Goal: Task Accomplishment & Management: Complete application form

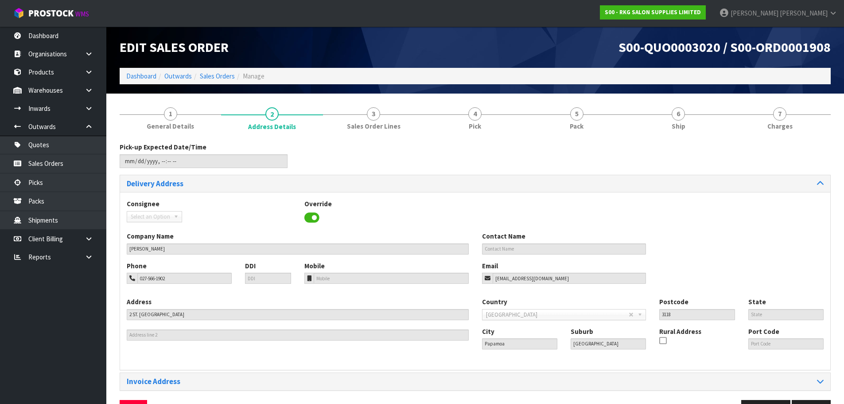
scroll to position [29, 0]
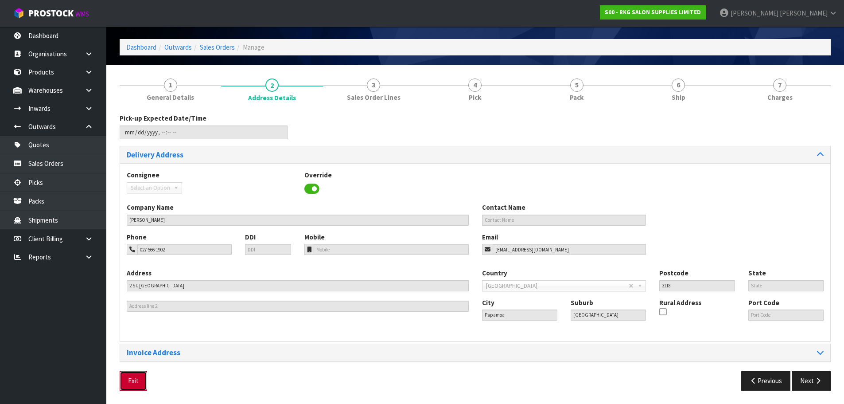
drag, startPoint x: 140, startPoint y: 385, endPoint x: 142, endPoint y: 379, distance: 6.6
click at [140, 385] on button "Exit" at bounding box center [133, 380] width 27 height 19
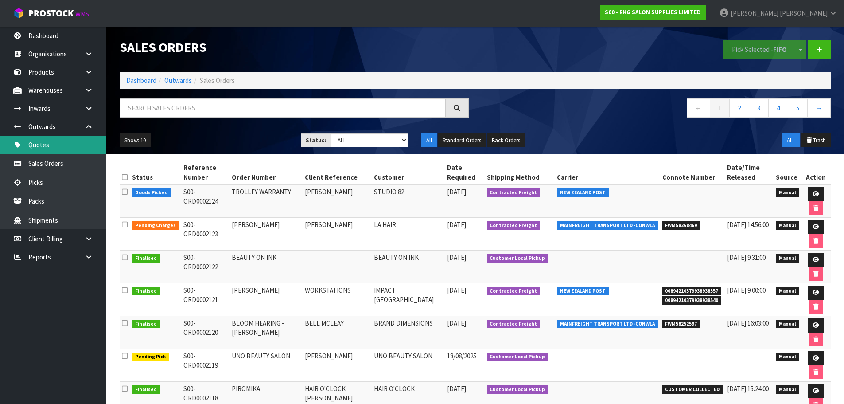
click at [44, 145] on link "Quotes" at bounding box center [53, 145] width 106 height 18
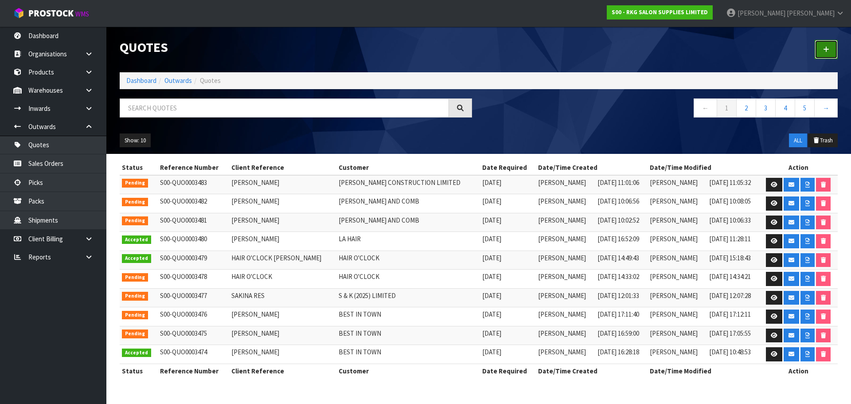
click at [827, 51] on icon at bounding box center [826, 49] width 6 height 7
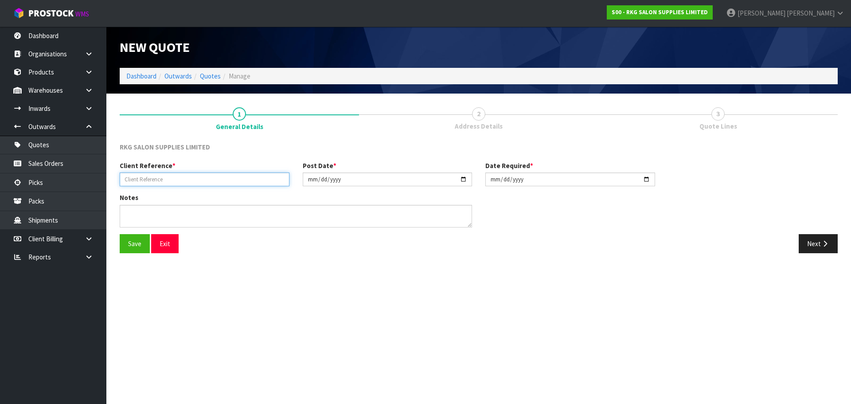
click at [181, 180] on input "text" at bounding box center [205, 179] width 170 height 14
type input "[PERSON_NAME]"
click at [130, 245] on button "Save" at bounding box center [135, 243] width 30 height 19
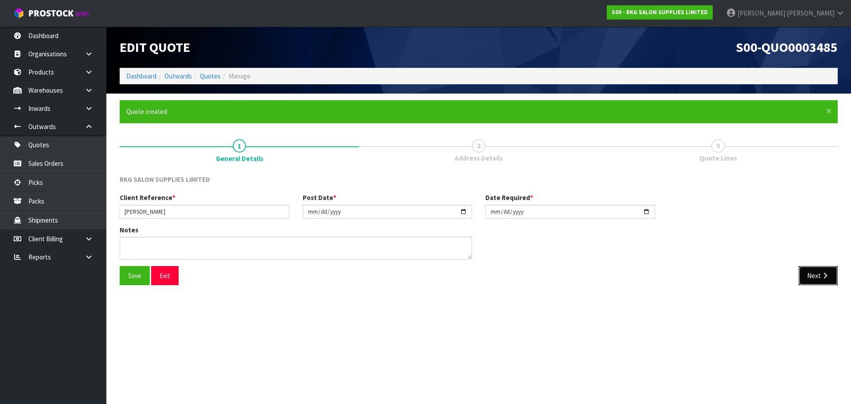
click at [809, 276] on button "Next" at bounding box center [817, 275] width 39 height 19
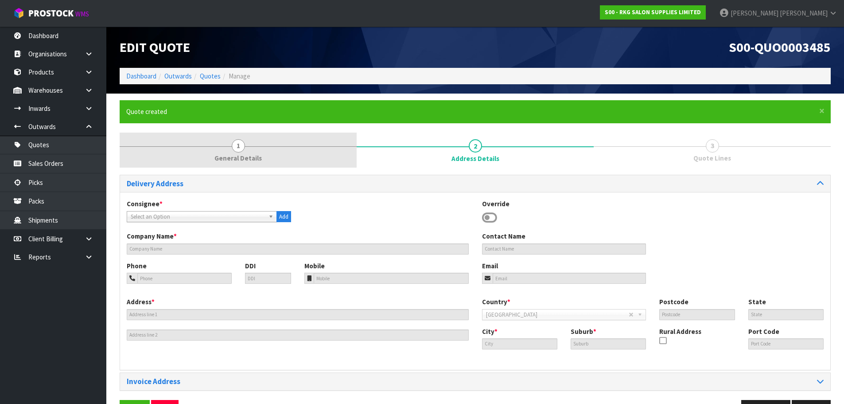
click at [238, 144] on span "1" at bounding box center [238, 145] width 13 height 13
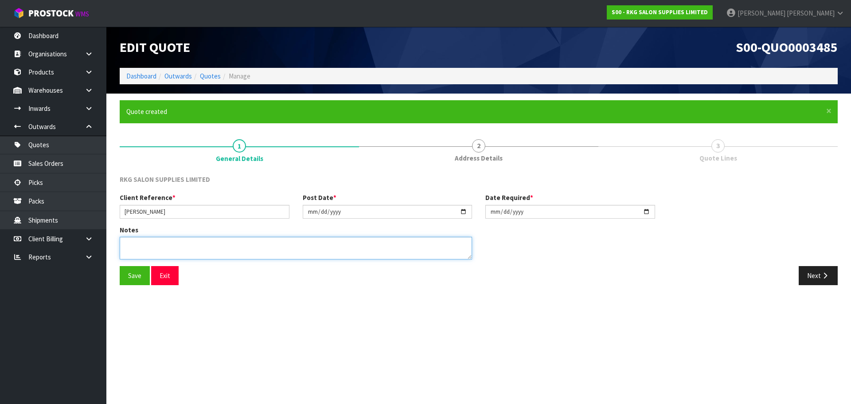
click at [181, 243] on textarea at bounding box center [296, 248] width 352 height 23
type textarea "CHAIR ONLY"
click at [136, 273] on button "Save" at bounding box center [135, 275] width 30 height 19
click at [810, 275] on button "Next" at bounding box center [817, 275] width 39 height 19
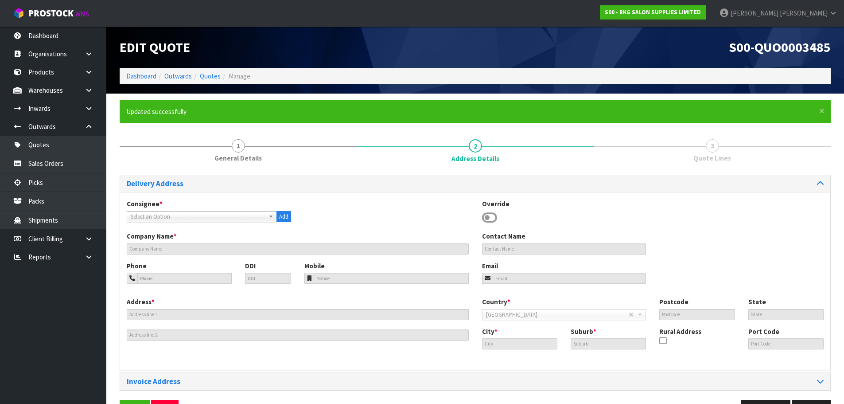
click at [493, 216] on icon at bounding box center [489, 217] width 15 height 13
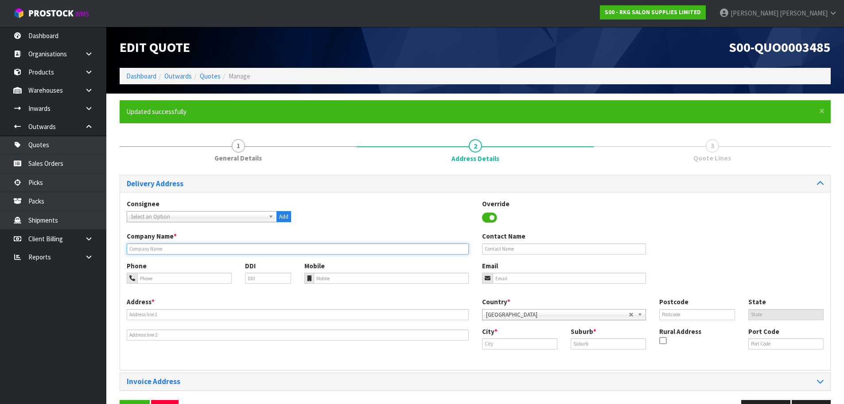
click at [128, 249] on input "text" at bounding box center [298, 248] width 342 height 11
type input "SUBLIME HAIR STUDIO"
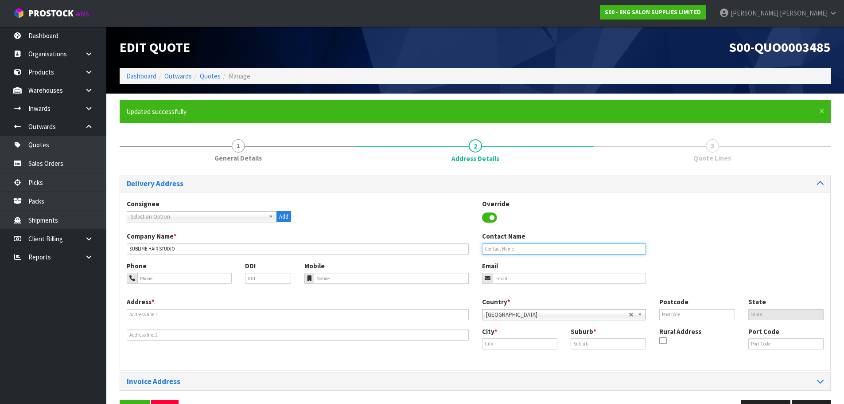
click at [494, 249] on input "text" at bounding box center [564, 248] width 164 height 11
type input "[PERSON_NAME]"
click at [177, 277] on input "tel" at bounding box center [184, 277] width 94 height 11
type input "027-290-1406"
click at [535, 280] on input "email" at bounding box center [570, 277] width 154 height 11
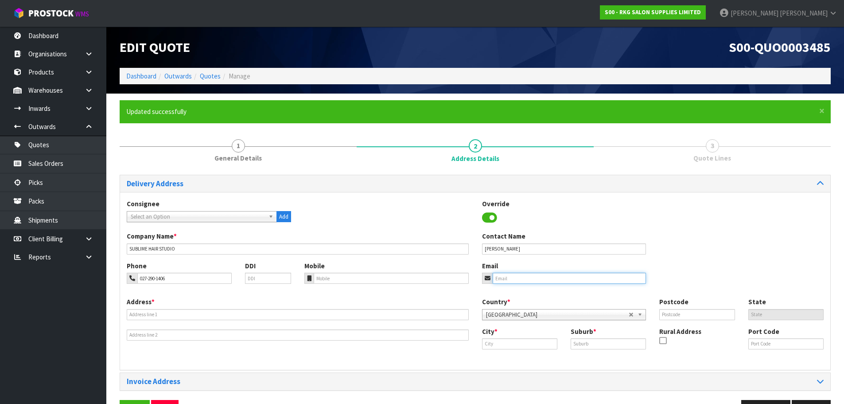
paste input "[EMAIL_ADDRESS][DOMAIN_NAME]"
type input "[EMAIL_ADDRESS][DOMAIN_NAME]"
click at [166, 311] on input "text" at bounding box center [298, 314] width 342 height 11
type input "[STREET_ADDRESS]"
click at [513, 342] on input "text" at bounding box center [519, 343] width 75 height 11
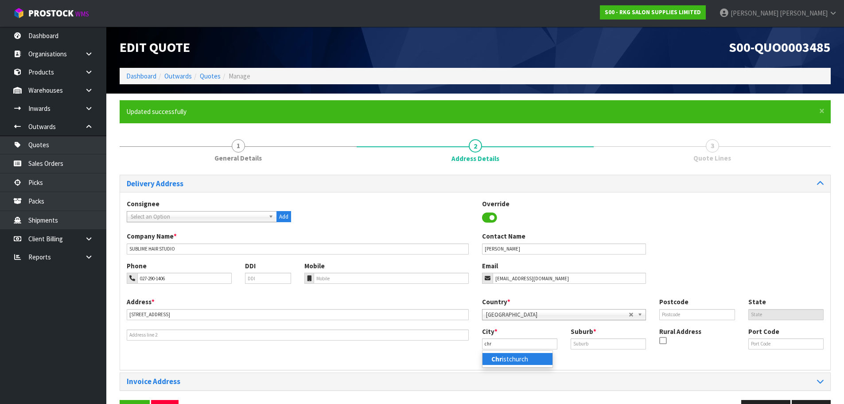
click at [506, 362] on link "Chr istchurch" at bounding box center [517, 359] width 70 height 12
type input "[GEOGRAPHIC_DATA]"
click at [585, 344] on input "text" at bounding box center [608, 343] width 75 height 11
type input "[GEOGRAPHIC_DATA]"
click at [669, 317] on input "text" at bounding box center [696, 314] width 75 height 11
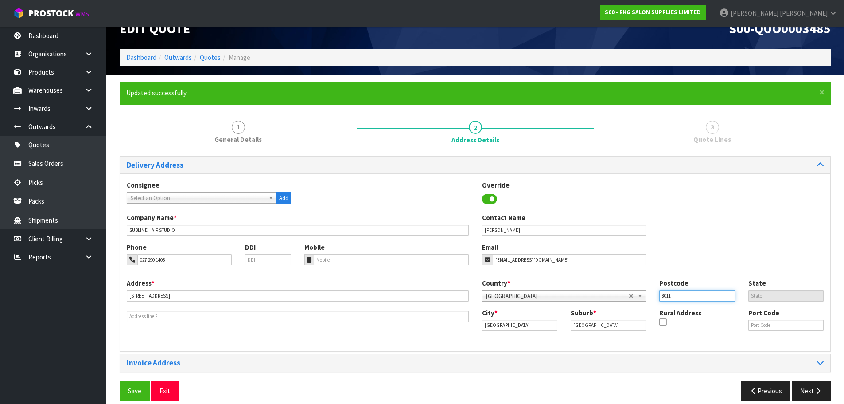
scroll to position [29, 0]
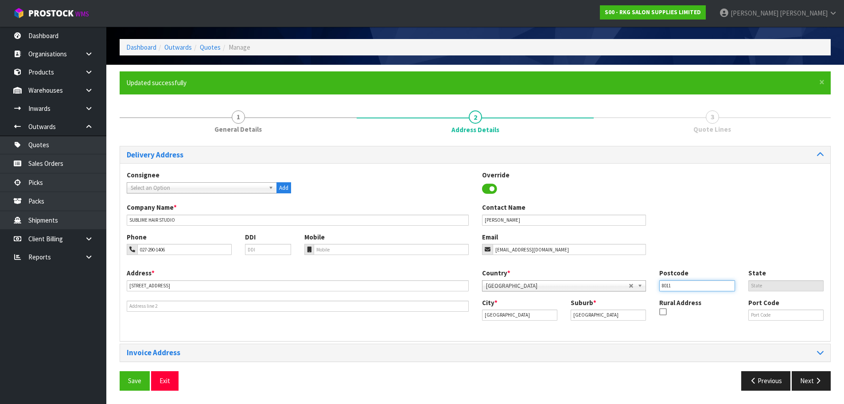
type input "8011"
drag, startPoint x: 134, startPoint y: 382, endPoint x: 183, endPoint y: 364, distance: 52.0
click at [134, 382] on button "Save" at bounding box center [135, 380] width 30 height 19
click at [819, 385] on button "Next" at bounding box center [811, 380] width 39 height 19
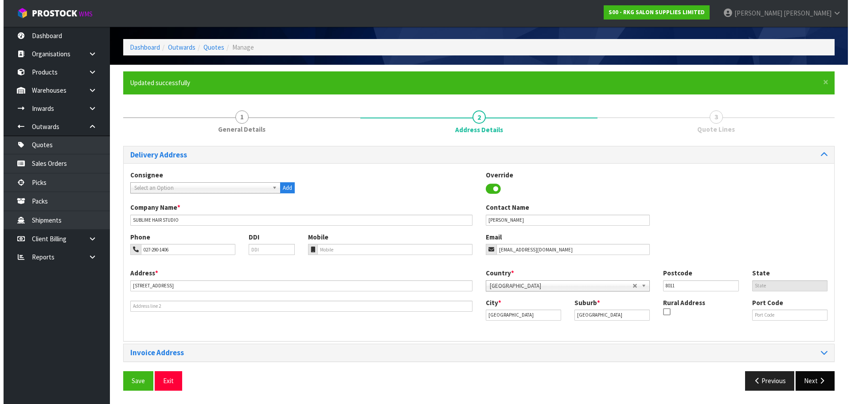
scroll to position [0, 0]
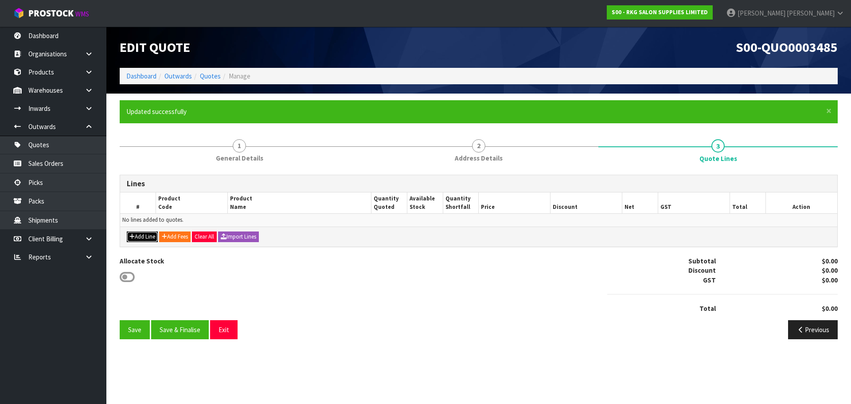
click at [138, 234] on button "Add Line" at bounding box center [142, 236] width 31 height 11
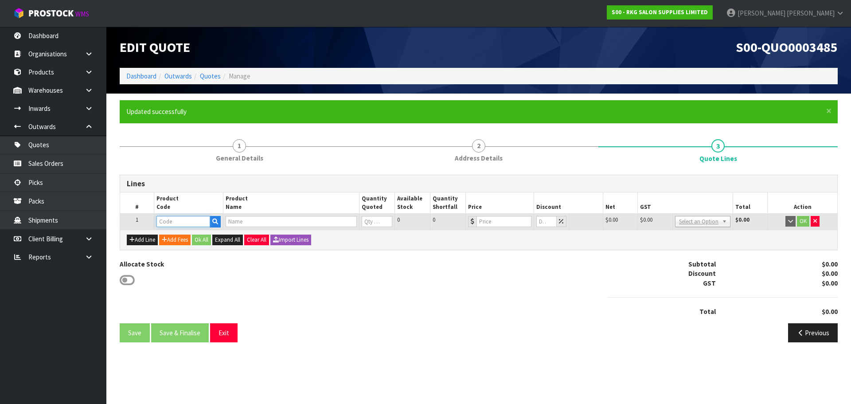
click at [179, 223] on input "text" at bounding box center [182, 221] width 53 height 11
type input "030401"
click at [190, 237] on link "030401 01-1" at bounding box center [192, 236] width 70 height 12
type input "03040101-1"
type input "WANGARATTA SHAMPOO CHAIR - BLACK"
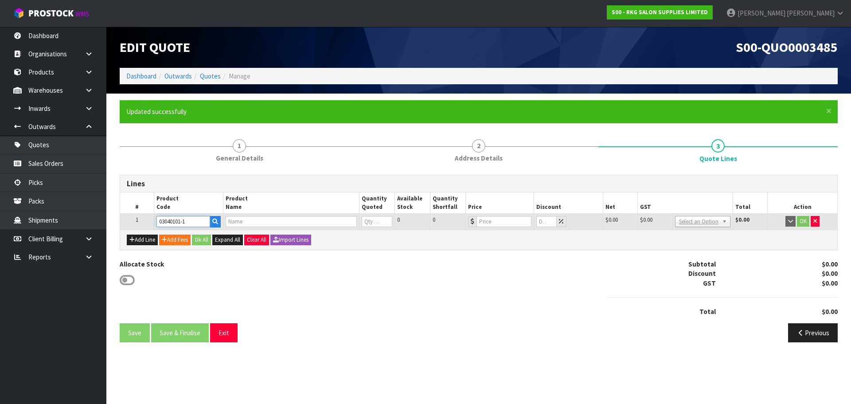
type input "0"
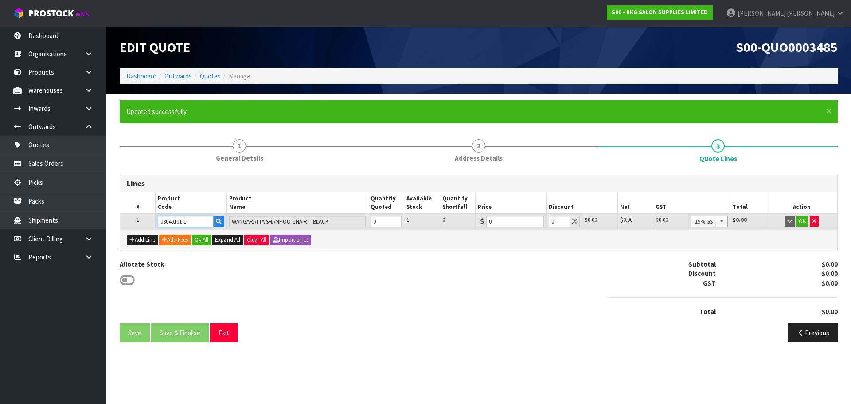
drag, startPoint x: 203, startPoint y: 220, endPoint x: 158, endPoint y: 223, distance: 44.8
click at [158, 223] on input "03040101-1" at bounding box center [185, 221] width 55 height 11
type input "030401"
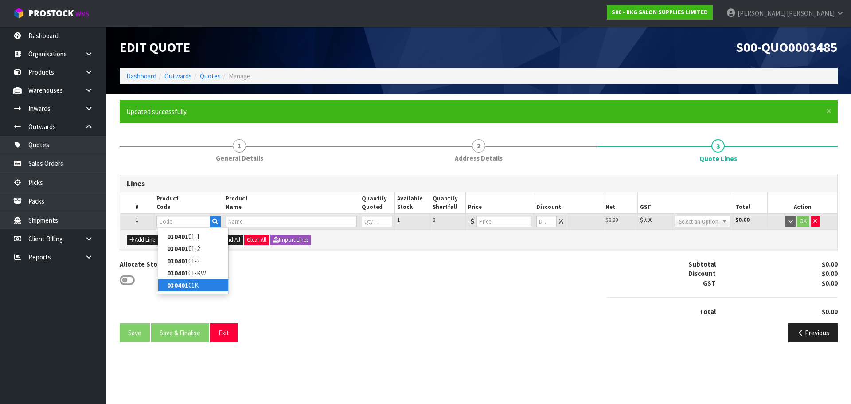
click at [177, 284] on strong "030401" at bounding box center [177, 285] width 21 height 8
type input "03040101K"
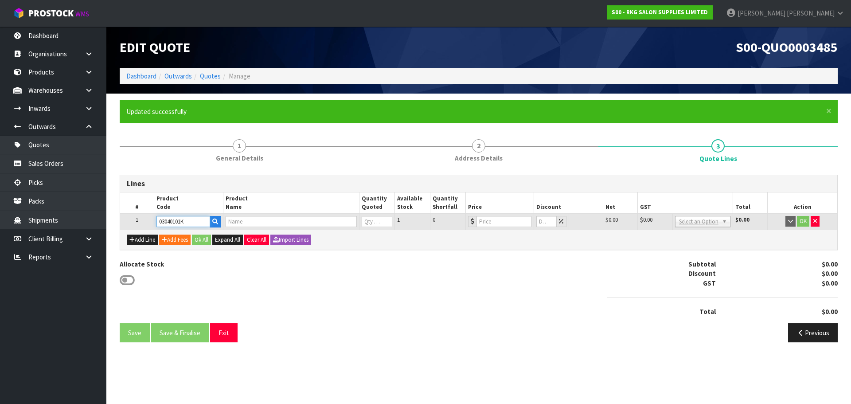
type input "WANGARATTA SHAMPOO LOUNGE - BLACK WITH BLACK BASIN"
type input "0"
type input "1295"
type input "0"
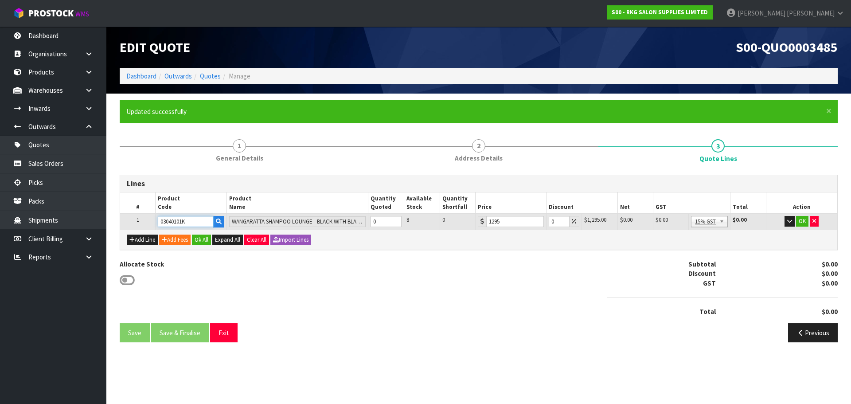
drag, startPoint x: 199, startPoint y: 221, endPoint x: 157, endPoint y: 225, distance: 42.7
click at [157, 225] on td "03040101K" at bounding box center [190, 222] width 71 height 16
type input "03040101"
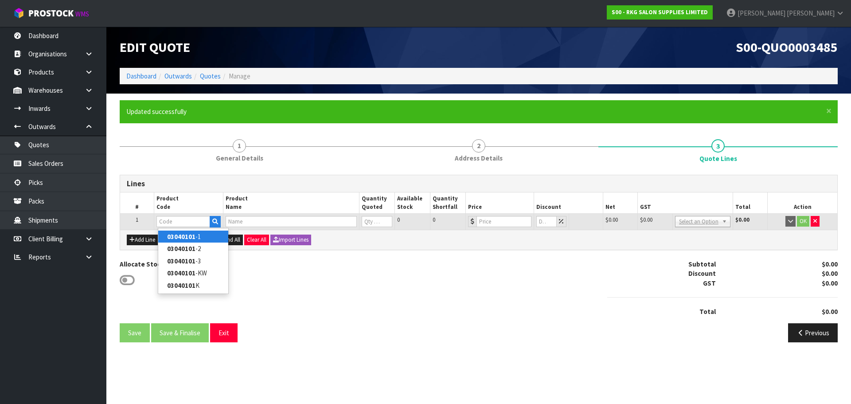
click at [183, 236] on strong "03040101" at bounding box center [181, 236] width 28 height 8
type input "03040101-1"
type input "WANGARATTA SHAMPOO CHAIR - BLACK"
type input "0"
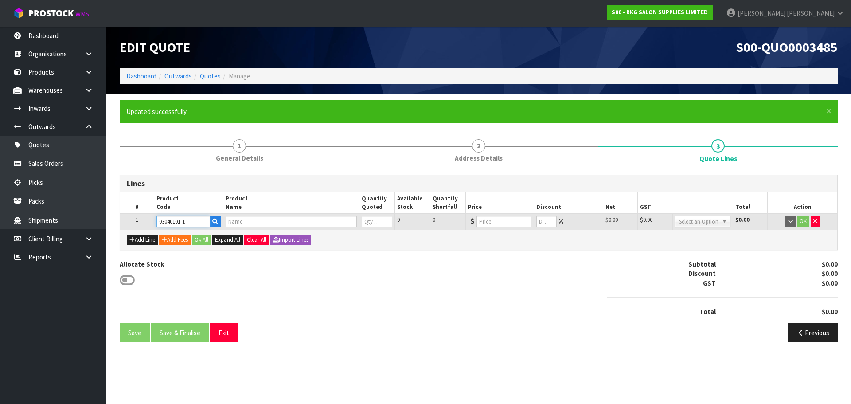
type input "0"
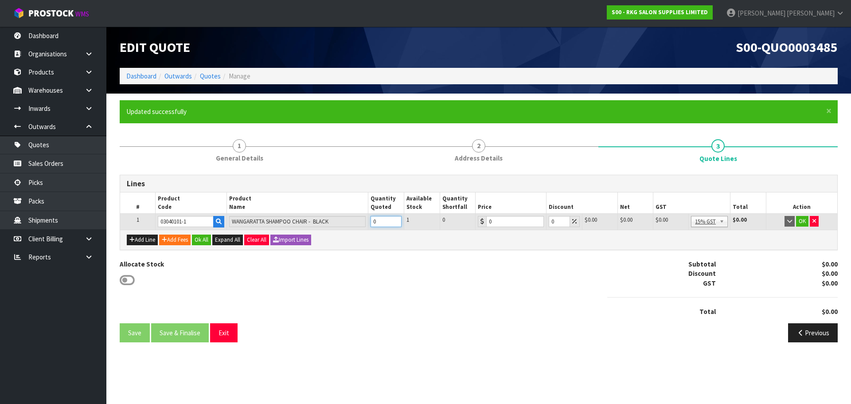
drag, startPoint x: 384, startPoint y: 221, endPoint x: 371, endPoint y: 223, distance: 12.5
click at [371, 223] on input "0" at bounding box center [385, 221] width 31 height 11
type input "1"
drag, startPoint x: 505, startPoint y: 221, endPoint x: 485, endPoint y: 221, distance: 20.4
click at [485, 221] on div "0" at bounding box center [511, 221] width 66 height 11
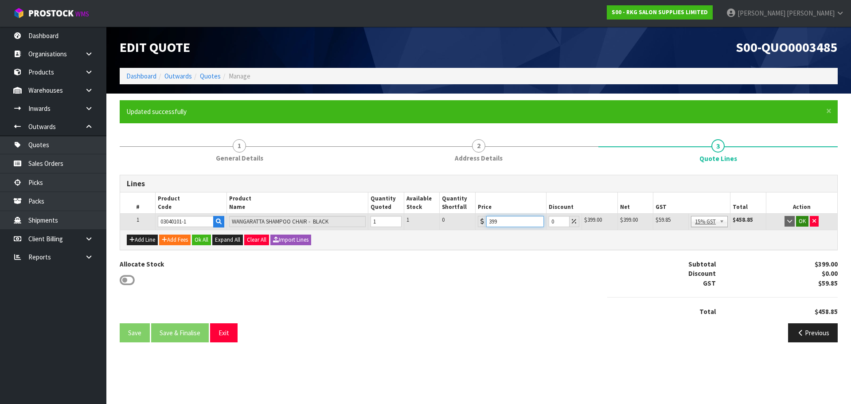
type input "399"
click at [803, 220] on button "OK" at bounding box center [802, 221] width 12 height 11
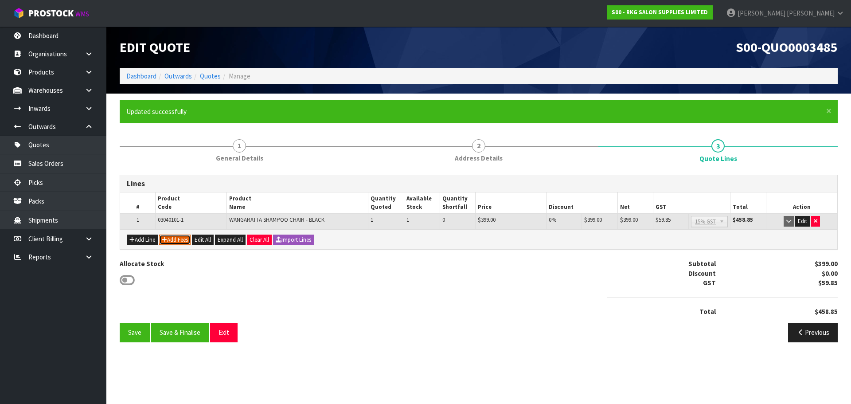
click at [183, 240] on button "Add Fees" at bounding box center [174, 239] width 31 height 11
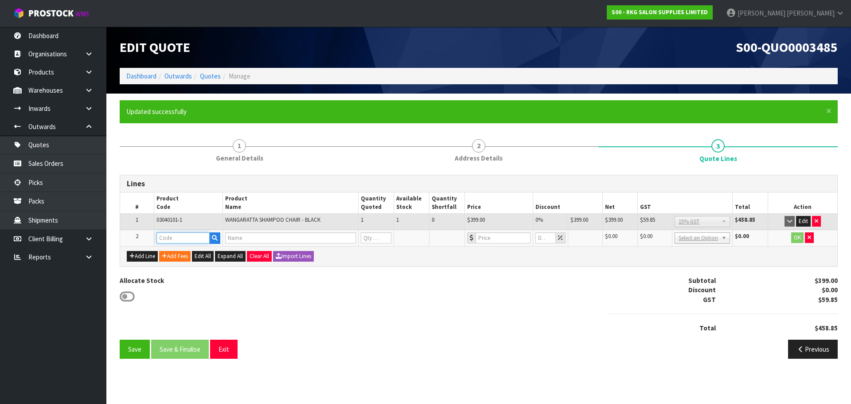
click at [171, 238] on input "text" at bounding box center [182, 237] width 53 height 11
type input "FRE"
click at [171, 252] on strong "FRE" at bounding box center [171, 253] width 11 height 8
type input "FREIGHT"
type input "FREIGHT FEE"
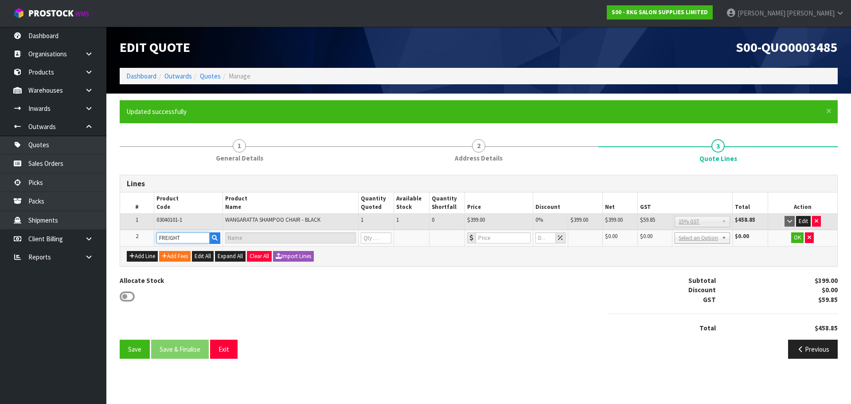
type input "1"
type input "0"
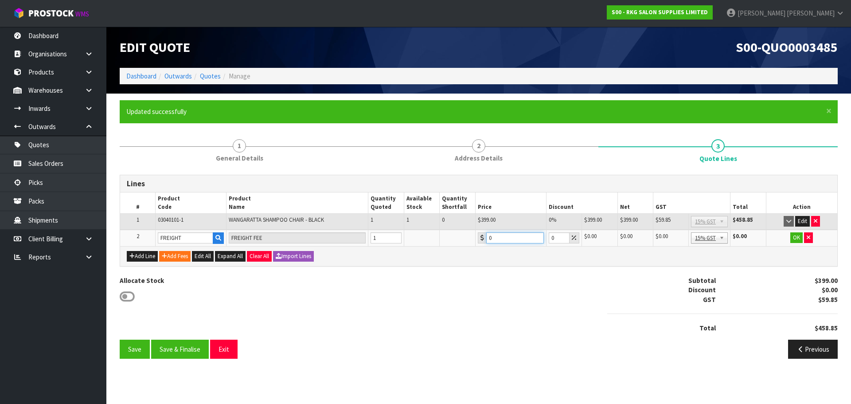
drag, startPoint x: 498, startPoint y: 240, endPoint x: 487, endPoint y: 240, distance: 11.1
click at [487, 240] on input "0" at bounding box center [515, 237] width 58 height 11
type input "288.90"
click at [795, 239] on button "OK" at bounding box center [796, 237] width 12 height 11
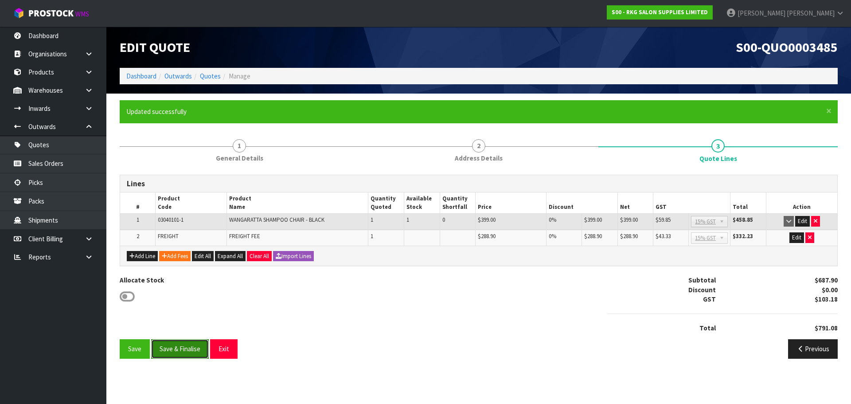
drag, startPoint x: 186, startPoint y: 349, endPoint x: 189, endPoint y: 346, distance: 4.7
click at [186, 349] on button "Save & Finalise" at bounding box center [180, 348] width 58 height 19
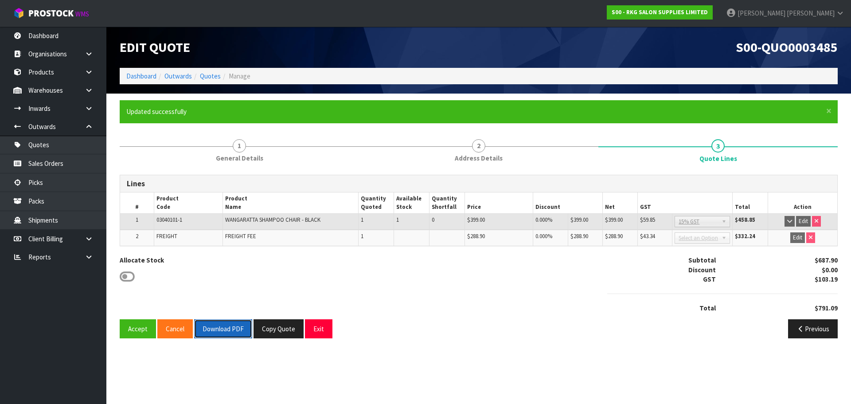
click at [232, 330] on button "Download PDF" at bounding box center [223, 328] width 58 height 19
click at [318, 334] on button "Exit" at bounding box center [318, 328] width 27 height 19
